Goal: Ask a question

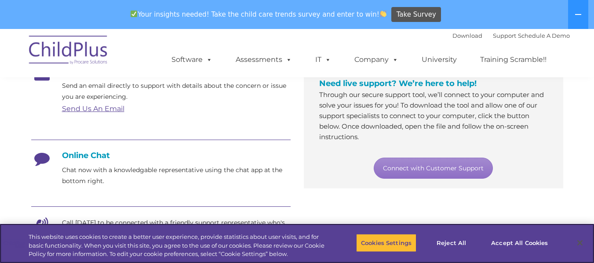
scroll to position [173, 0]
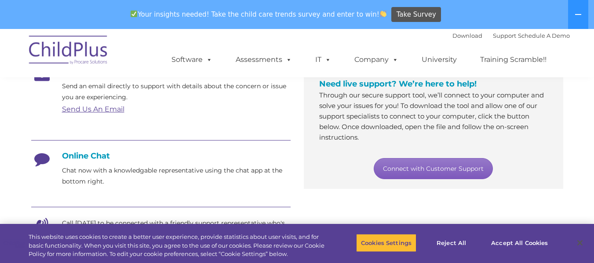
drag, startPoint x: 442, startPoint y: 173, endPoint x: 420, endPoint y: 168, distance: 22.2
click at [420, 168] on link "Connect with Customer Support" at bounding box center [432, 168] width 119 height 21
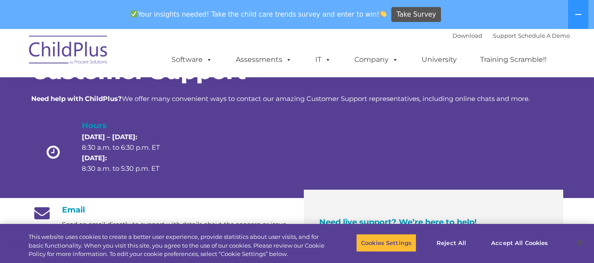
scroll to position [0, 0]
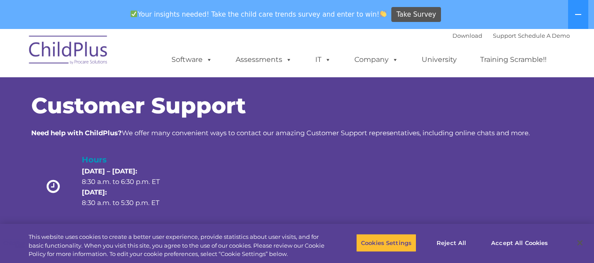
click at [497, 41] on div "Download Support | Schedule A Demo " at bounding box center [510, 35] width 117 height 13
click at [490, 31] on div "Download Support | Schedule A Demo " at bounding box center [510, 35] width 117 height 13
click at [493, 34] on link "Support" at bounding box center [504, 35] width 23 height 7
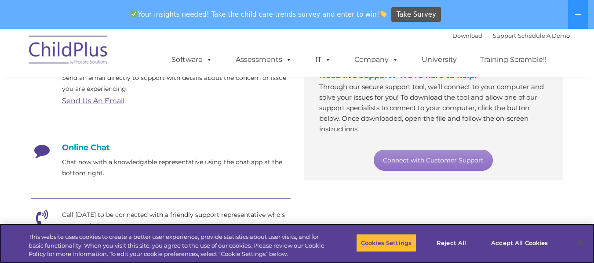
scroll to position [170, 0]
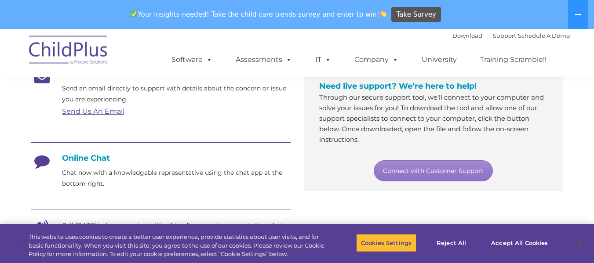
click at [62, 157] on h4 "Online Chat" at bounding box center [160, 158] width 259 height 10
click at [120, 173] on p "Chat now with a knowledgable representative using the chat app at the bottom ri…" at bounding box center [176, 178] width 228 height 22
click at [98, 157] on h4 "Online Chat" at bounding box center [160, 158] width 259 height 10
click at [94, 183] on p "Chat now with a knowledgable representative using the chat app at the bottom ri…" at bounding box center [176, 178] width 228 height 22
click at [508, 241] on button "Accept All Cookies" at bounding box center [519, 243] width 66 height 18
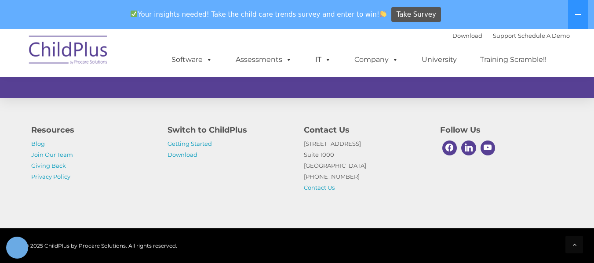
scroll to position [609, 0]
click at [322, 186] on link "Contact Us" at bounding box center [319, 187] width 31 height 7
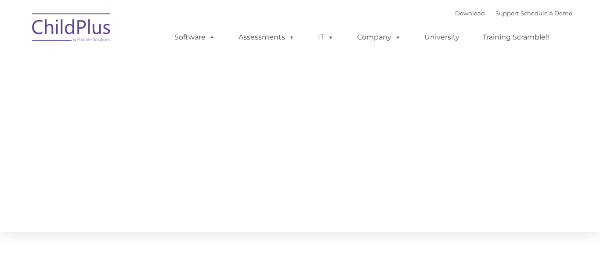
type input ""
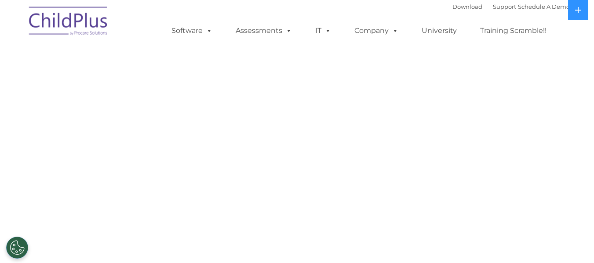
select select "MEDIUM"
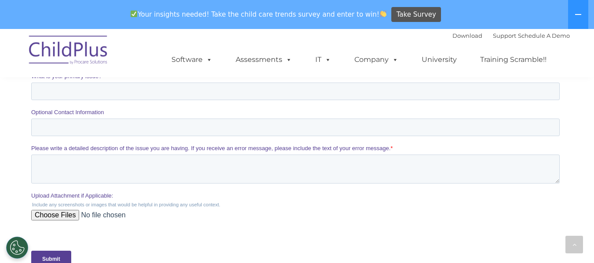
scroll to position [304, 0]
